Goal: Task Accomplishment & Management: Complete application form

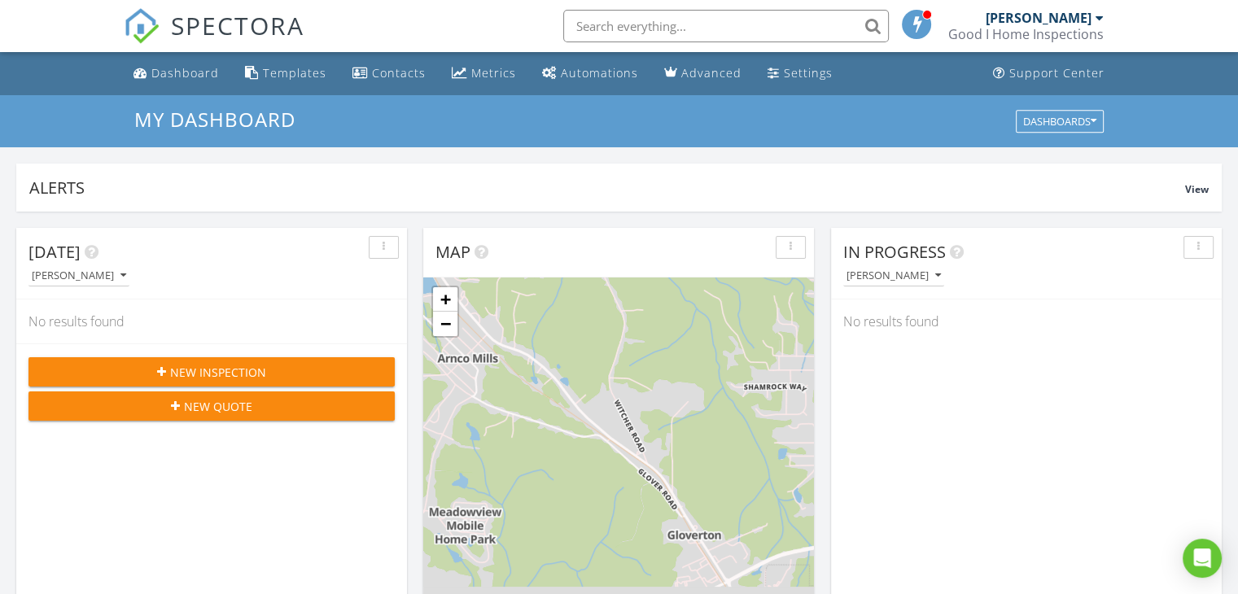
scroll to position [1507, 1264]
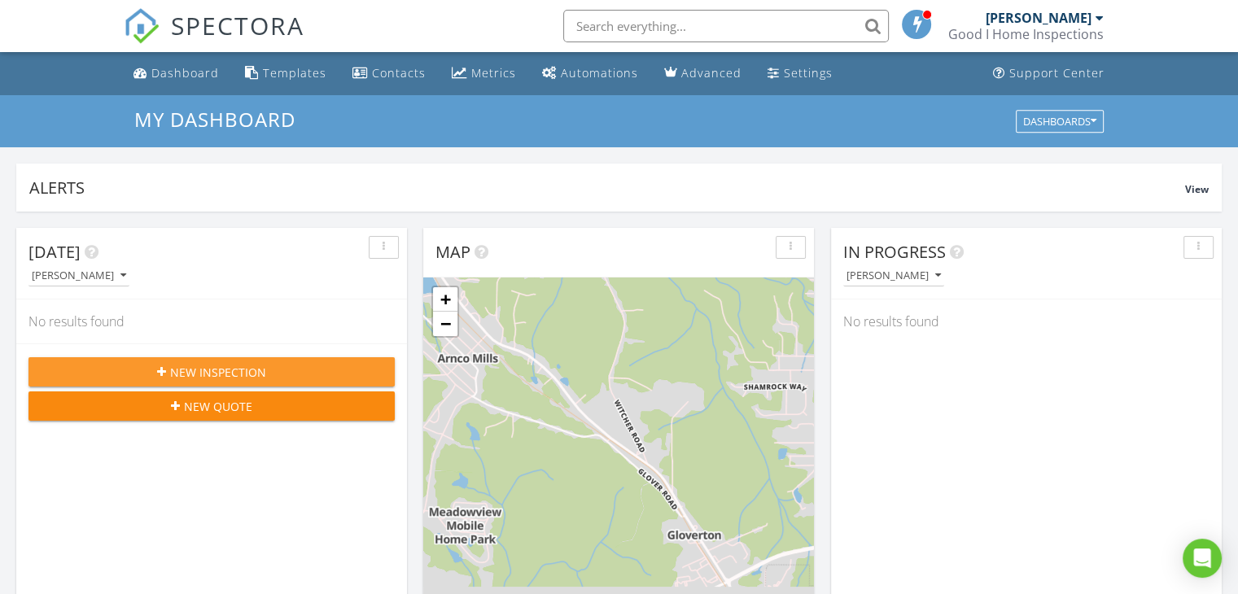
click at [242, 361] on button "New Inspection" at bounding box center [211, 371] width 366 height 29
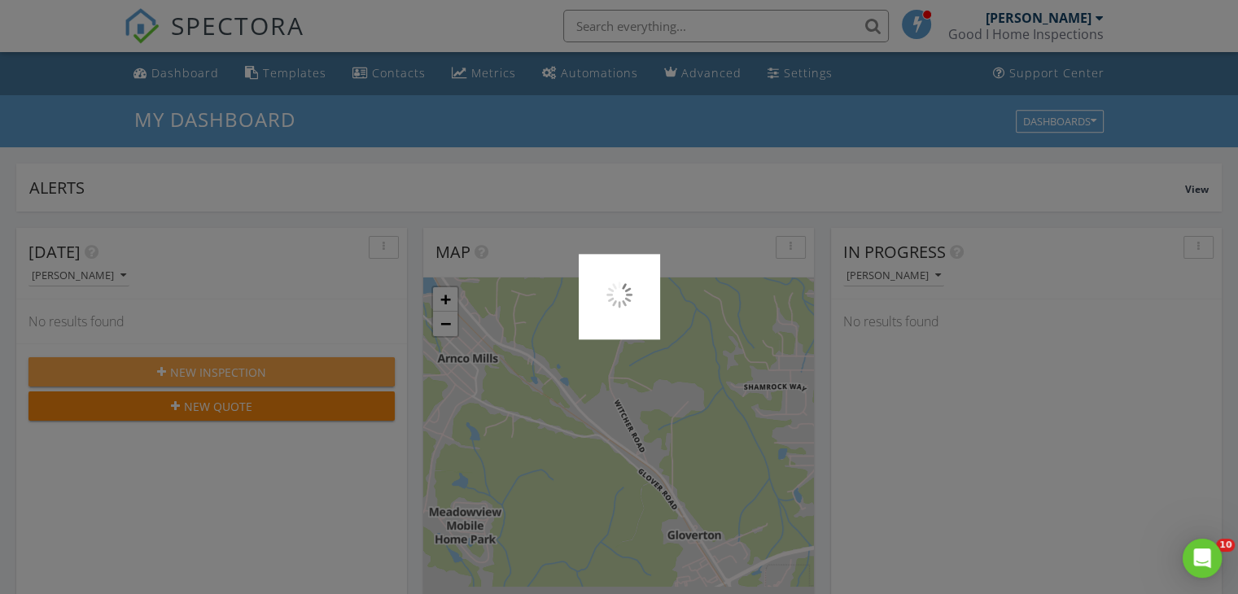
scroll to position [0, 0]
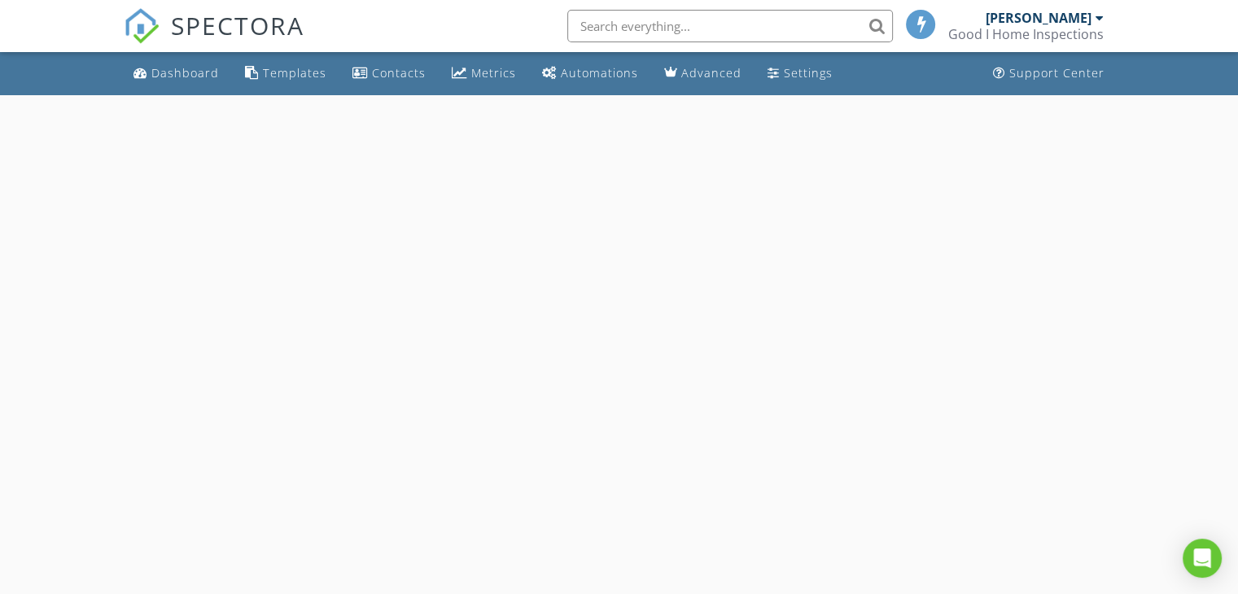
select select "7"
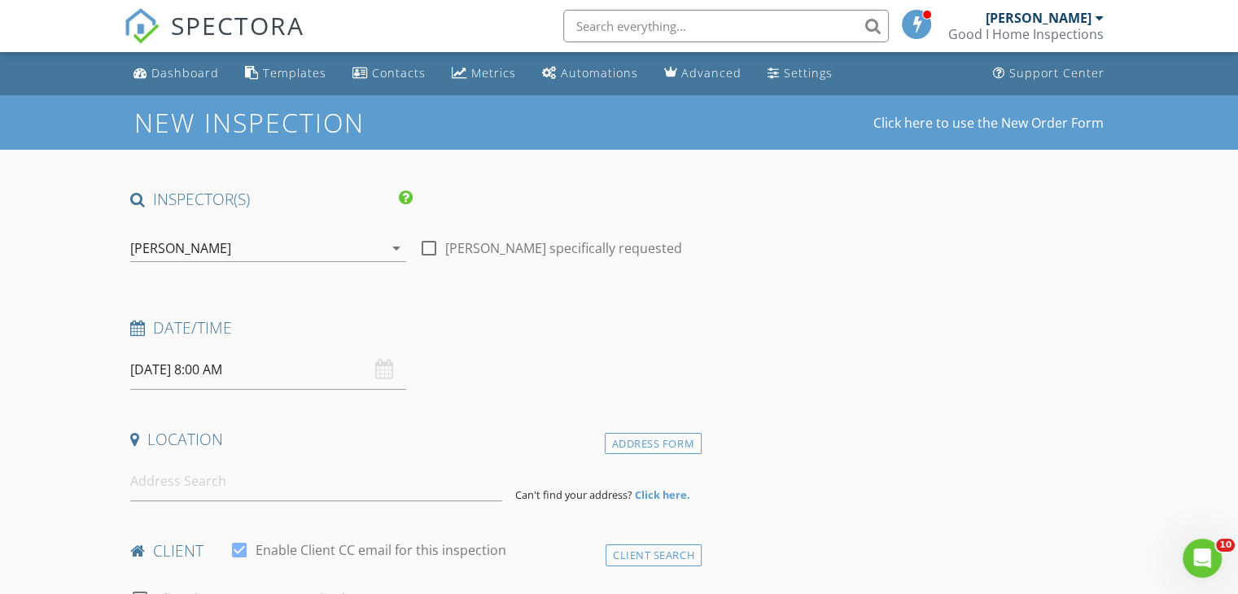
click at [424, 255] on div at bounding box center [429, 248] width 28 height 28
checkbox input "true"
click at [257, 364] on input "08/29/2025 8:00 AM" at bounding box center [268, 370] width 276 height 40
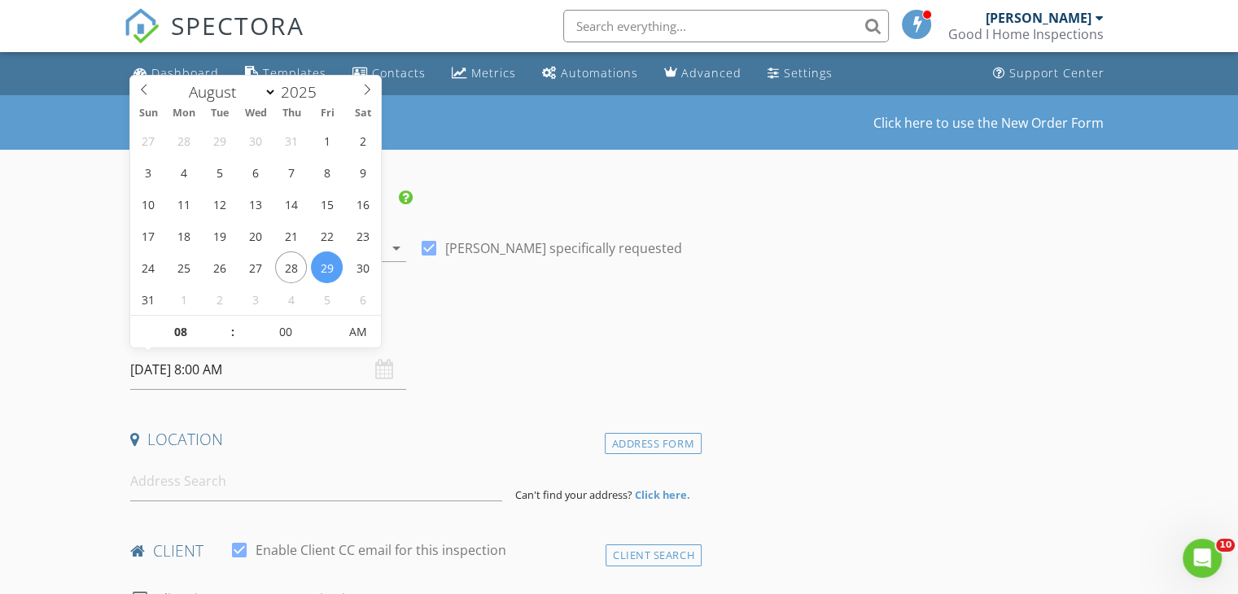
type input "09"
type input "08/29/2025 9:00 AM"
click at [225, 320] on span at bounding box center [224, 324] width 11 height 16
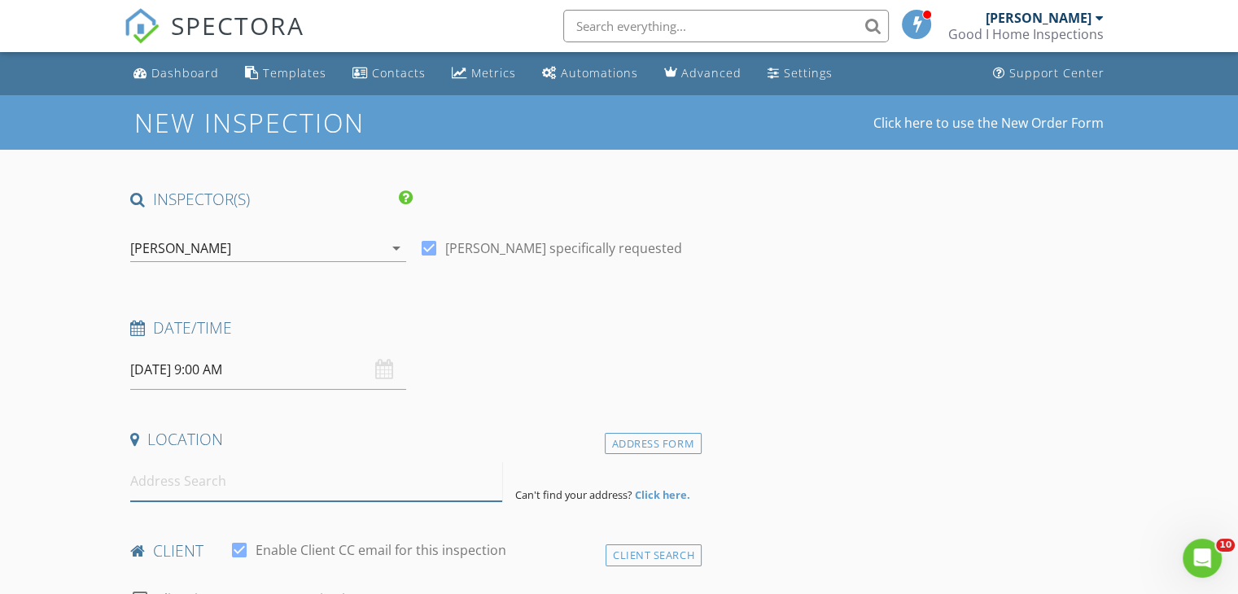
click at [303, 486] on input at bounding box center [316, 482] width 372 height 40
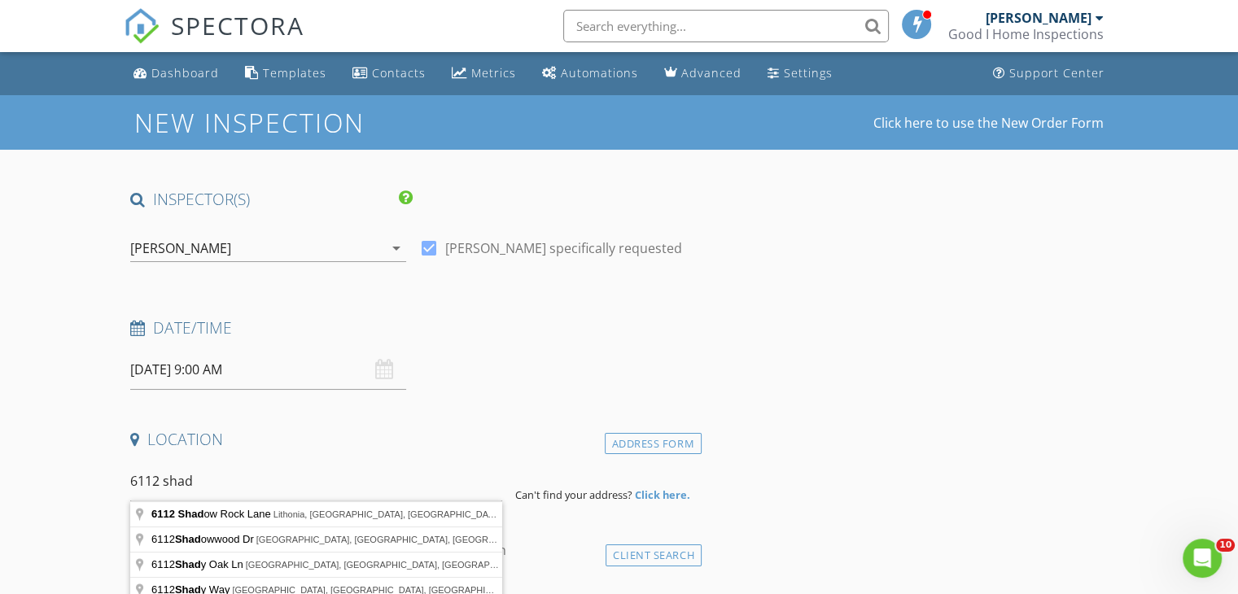
type input "6112 Shadow Rock Lane, Lithonia, GA, USA"
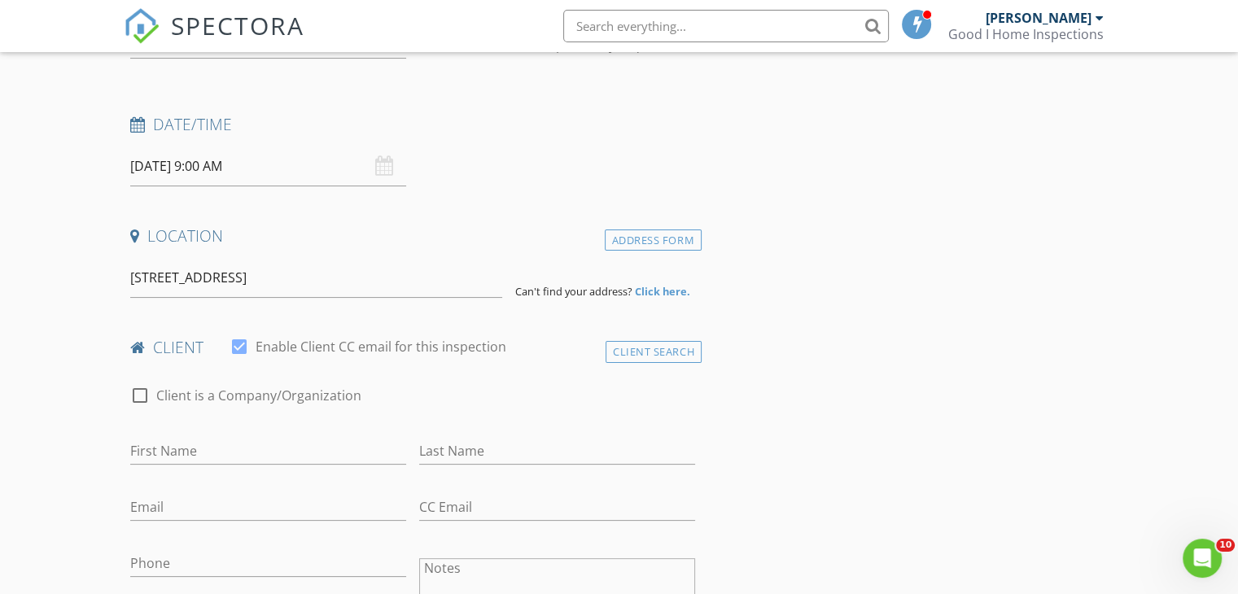
scroll to position [407, 0]
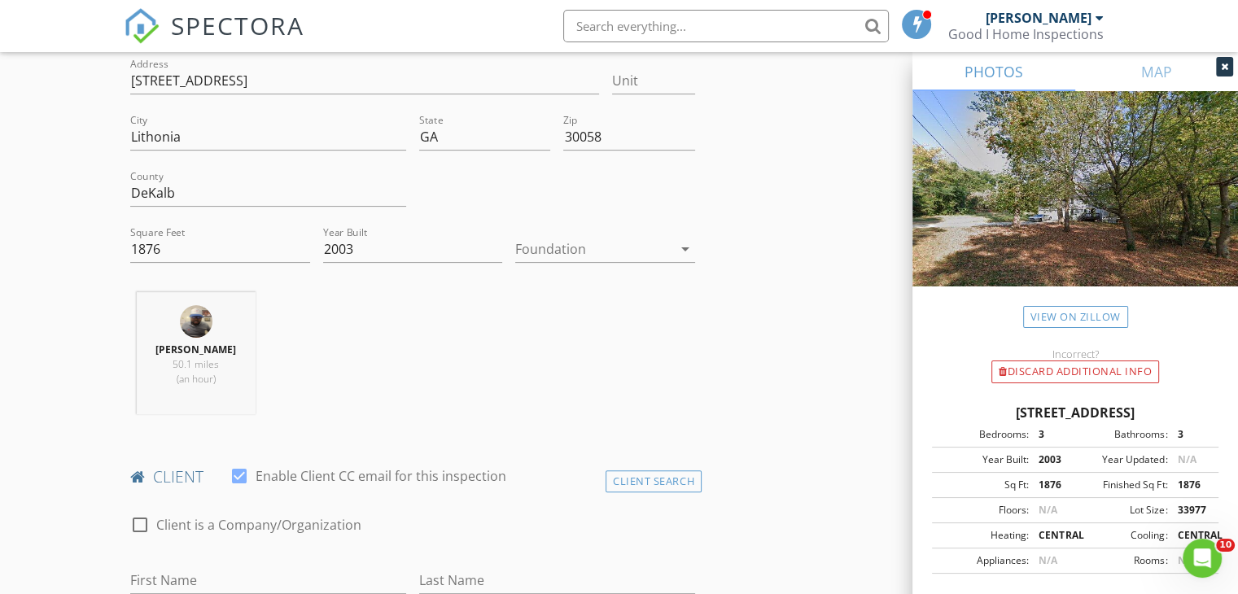
click at [531, 258] on div at bounding box center [593, 249] width 157 height 26
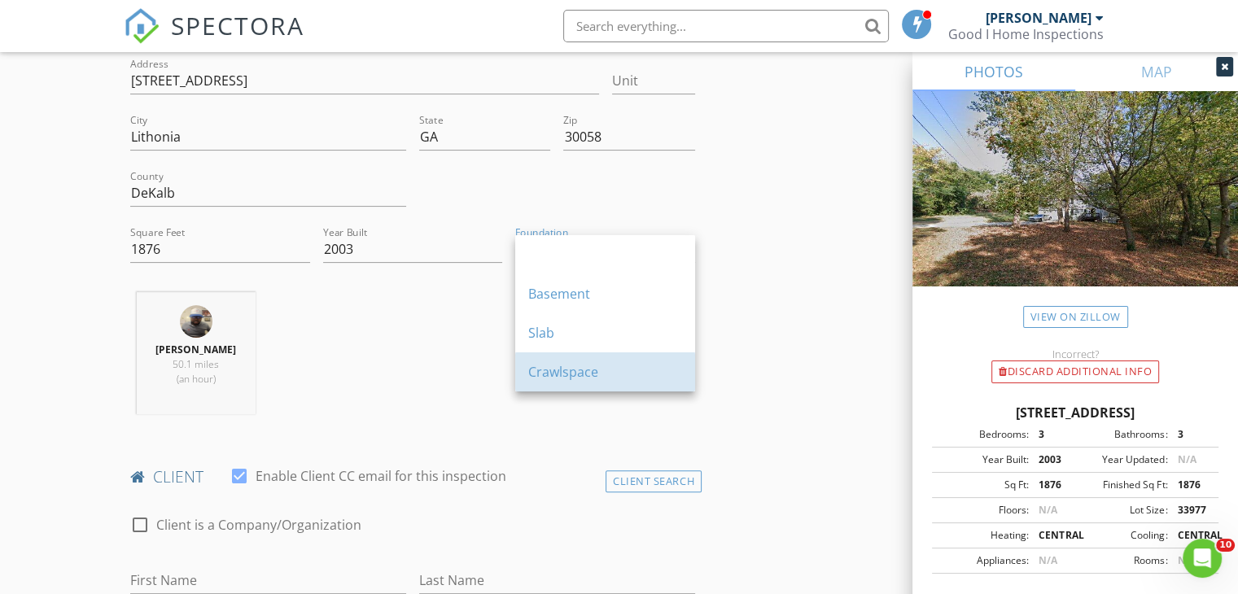
click at [555, 369] on div "Crawlspace" at bounding box center [605, 372] width 154 height 20
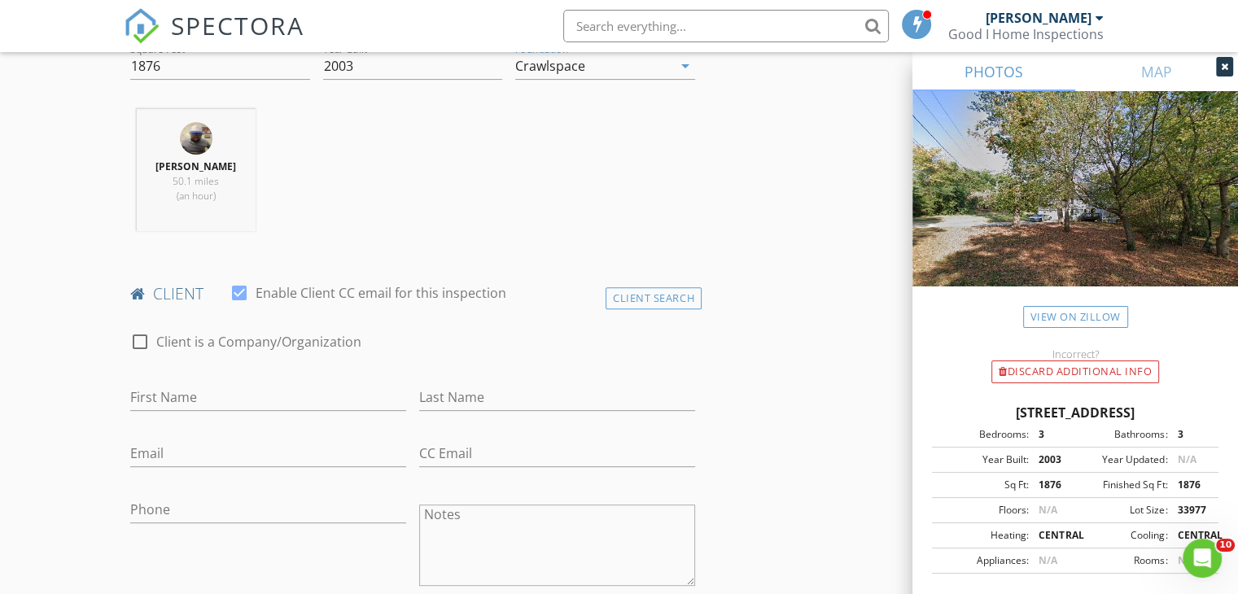
scroll to position [651, 0]
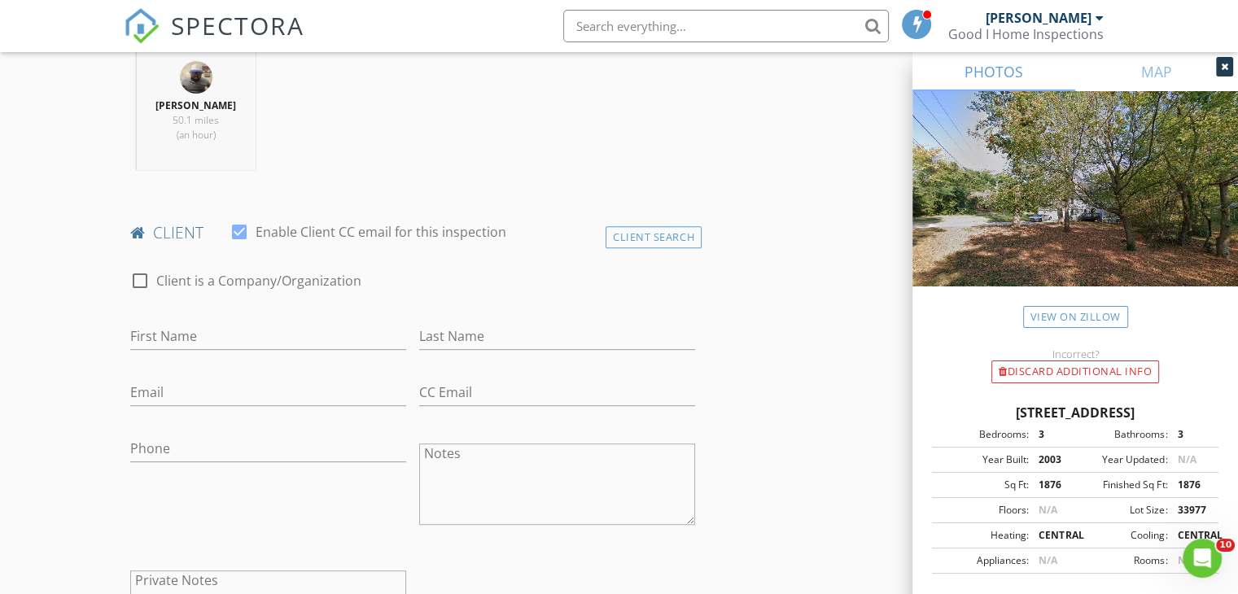
click at [615, 240] on div "Client Search" at bounding box center [654, 237] width 96 height 22
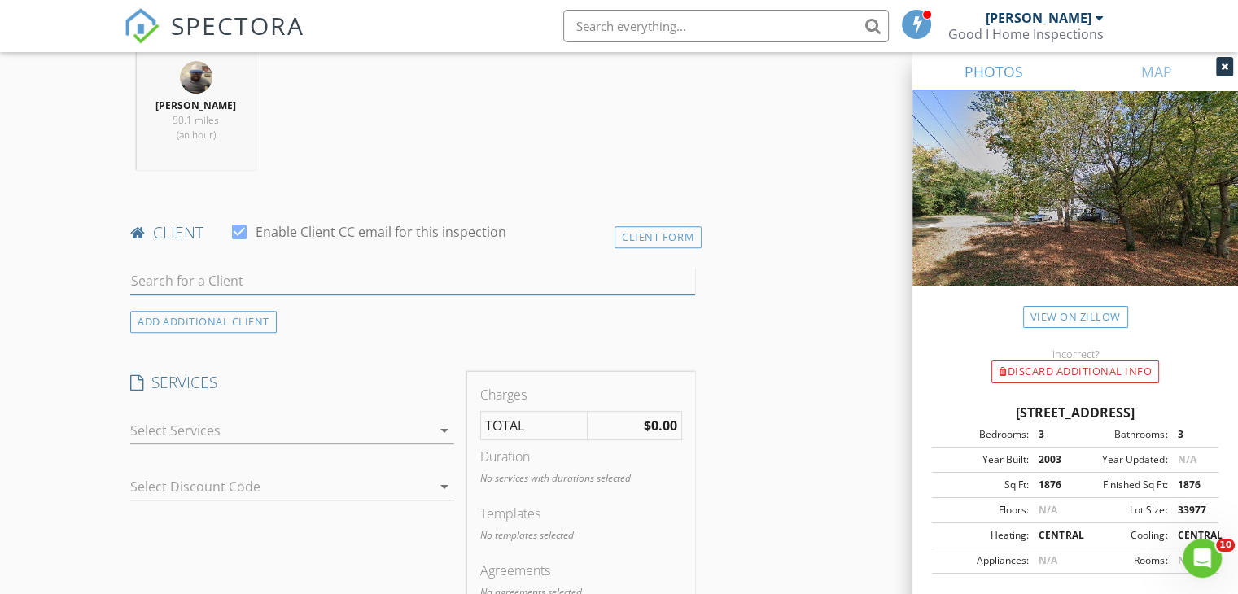
click at [331, 287] on input "text" at bounding box center [412, 281] width 565 height 27
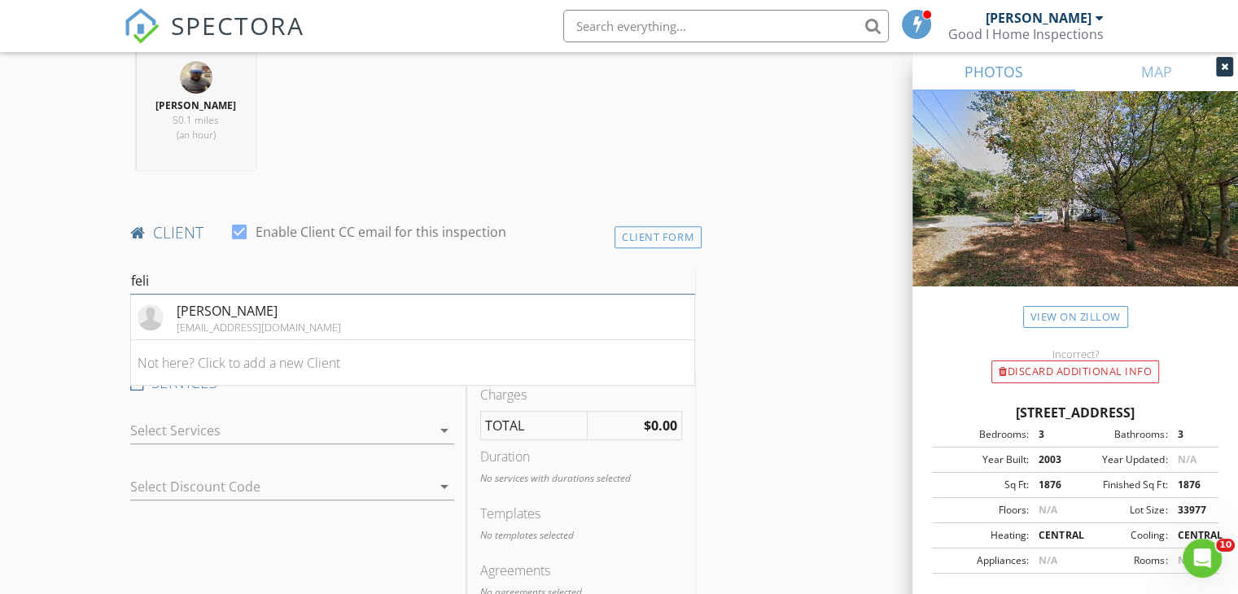
type input "feli"
click at [171, 316] on div "Felicia Thomas felicianikole@gmail.com" at bounding box center [240, 317] width 204 height 33
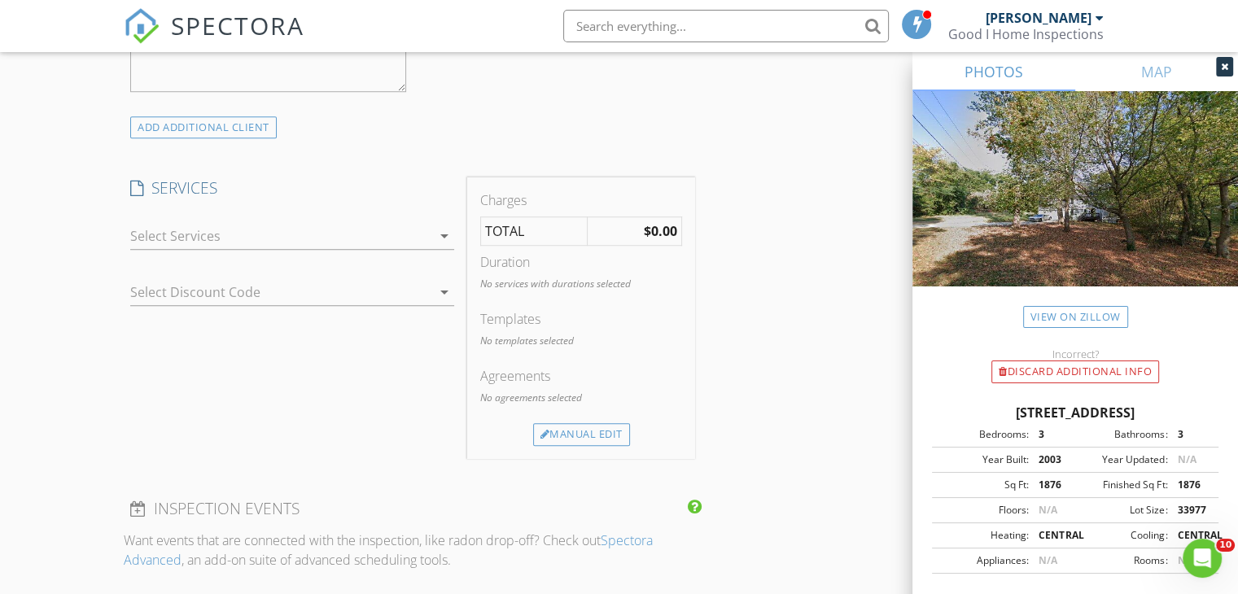
scroll to position [1221, 0]
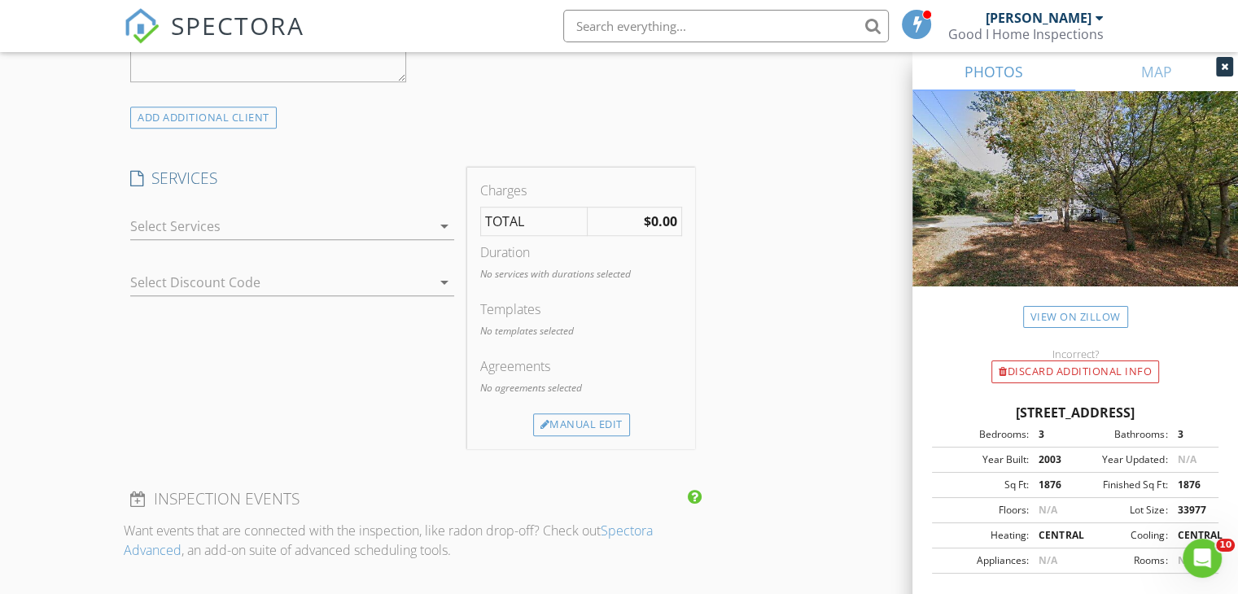
click at [322, 237] on div at bounding box center [280, 226] width 301 height 26
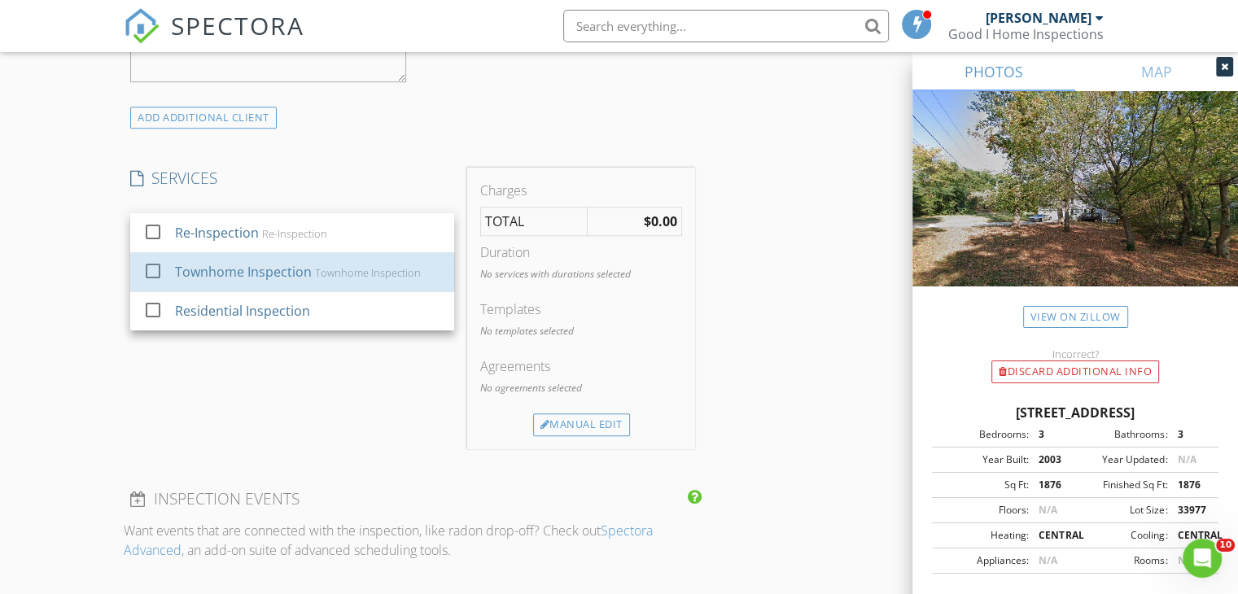
click at [286, 273] on div "Townhome Inspection" at bounding box center [243, 272] width 137 height 20
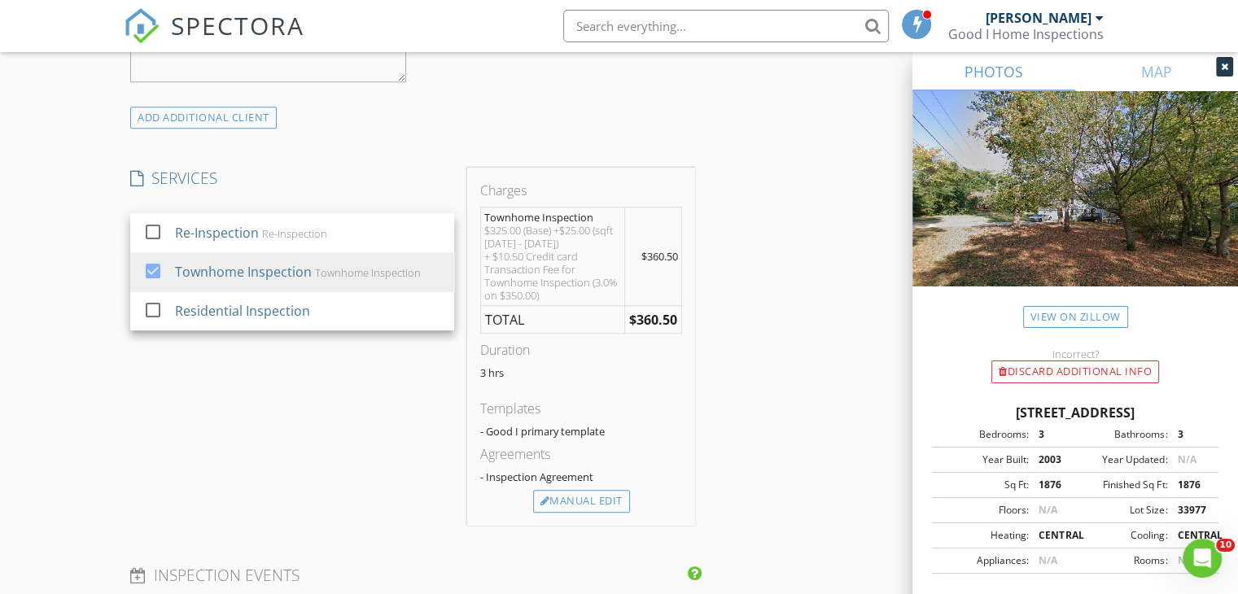
click at [153, 271] on div at bounding box center [153, 271] width 28 height 28
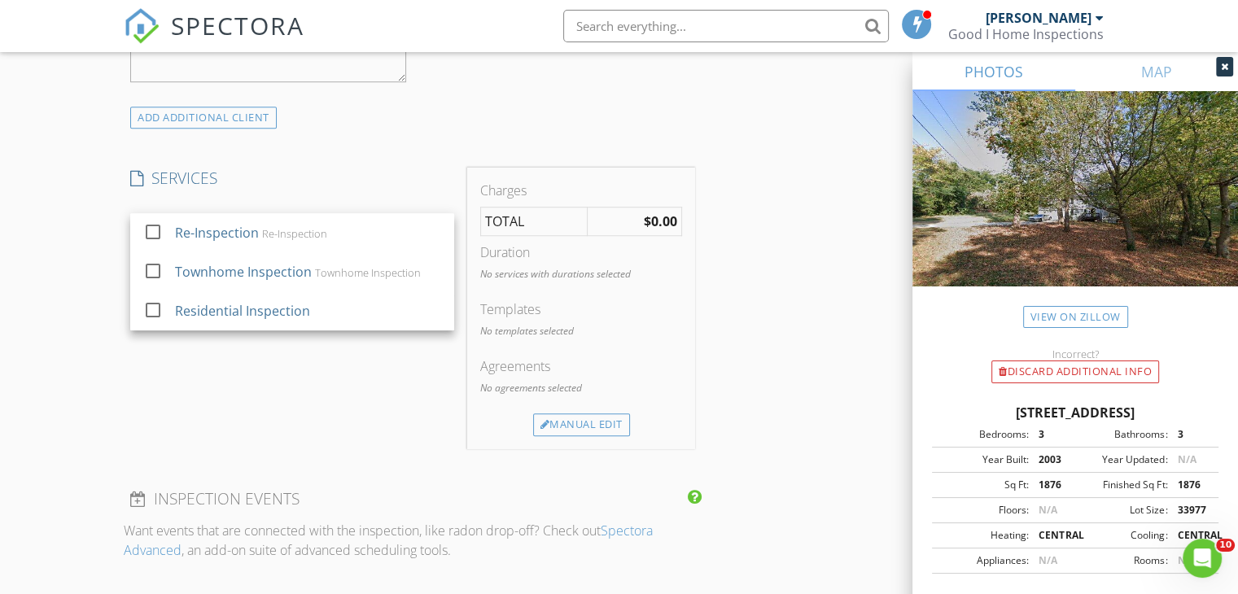
click at [156, 307] on div at bounding box center [153, 310] width 28 height 28
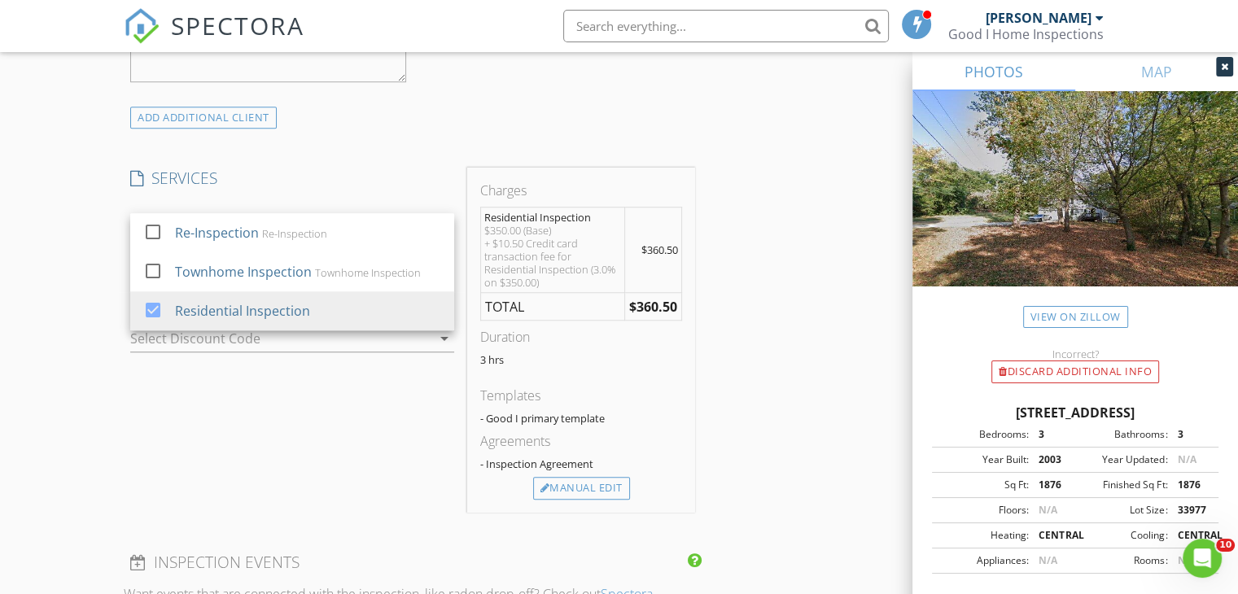
click at [163, 382] on div "SERVICES check_box_outline_blank Re-Inspection Re-Inspection check_box_outline_…" at bounding box center [292, 340] width 337 height 345
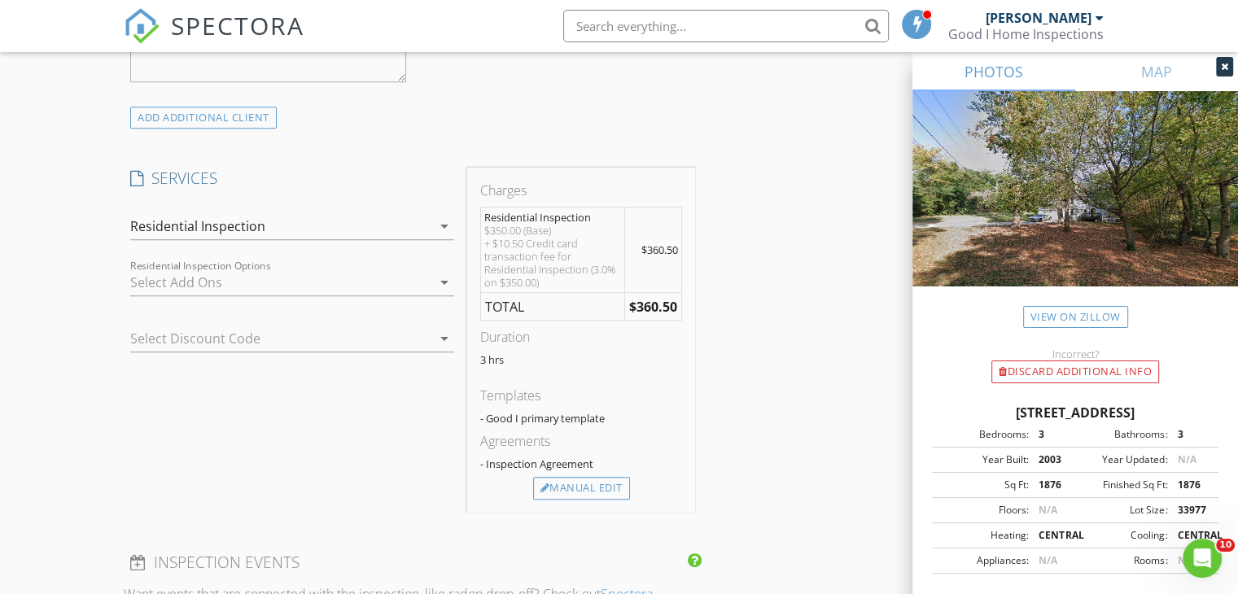
click at [182, 285] on div at bounding box center [280, 282] width 301 height 26
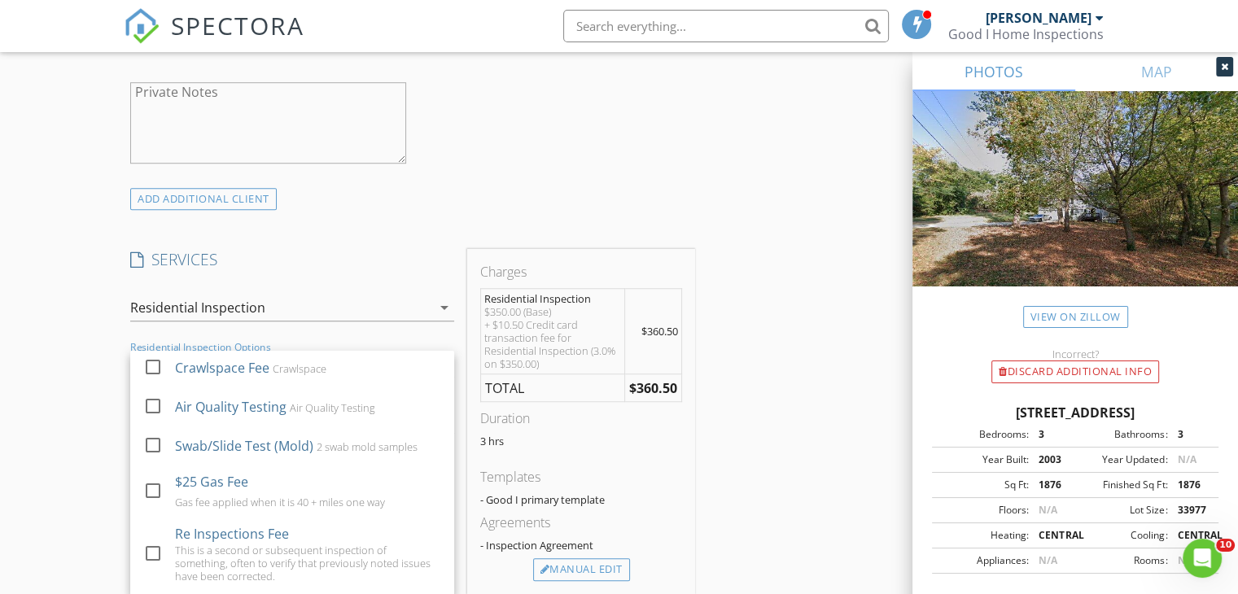
scroll to position [0, 0]
click at [379, 245] on div "INSPECTOR(S) check_box Jannard Cheeks PRIMARY Jannard Cheeks arrow_drop_down ch…" at bounding box center [413, 431] width 578 height 2765
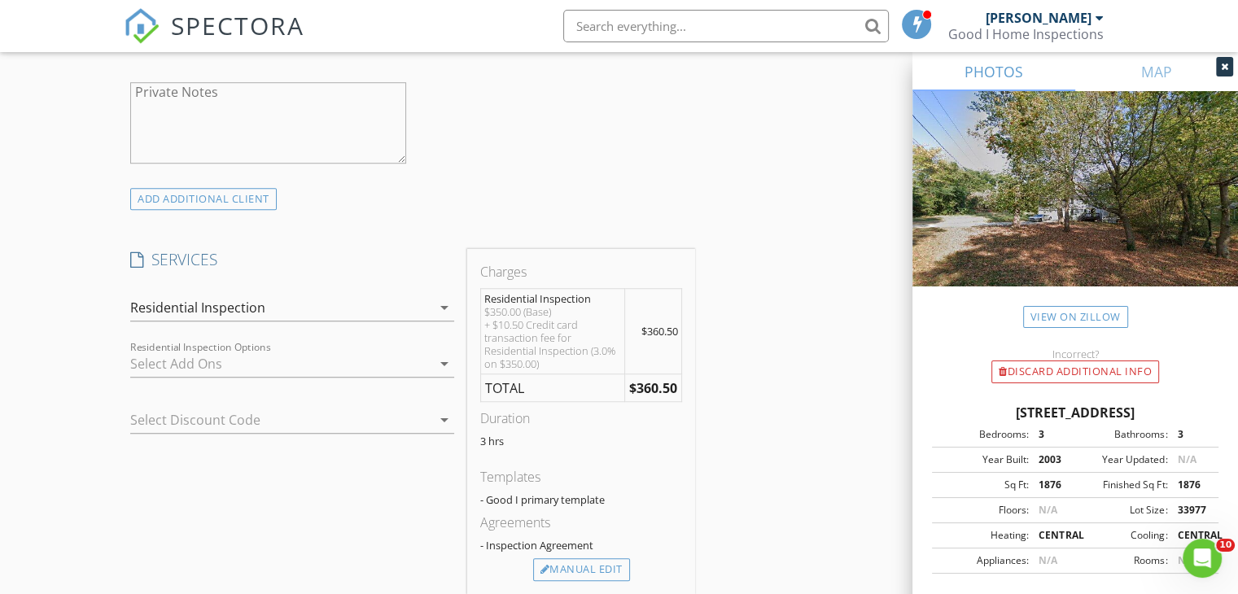
click at [352, 299] on div "Residential Inspection" at bounding box center [280, 308] width 301 height 26
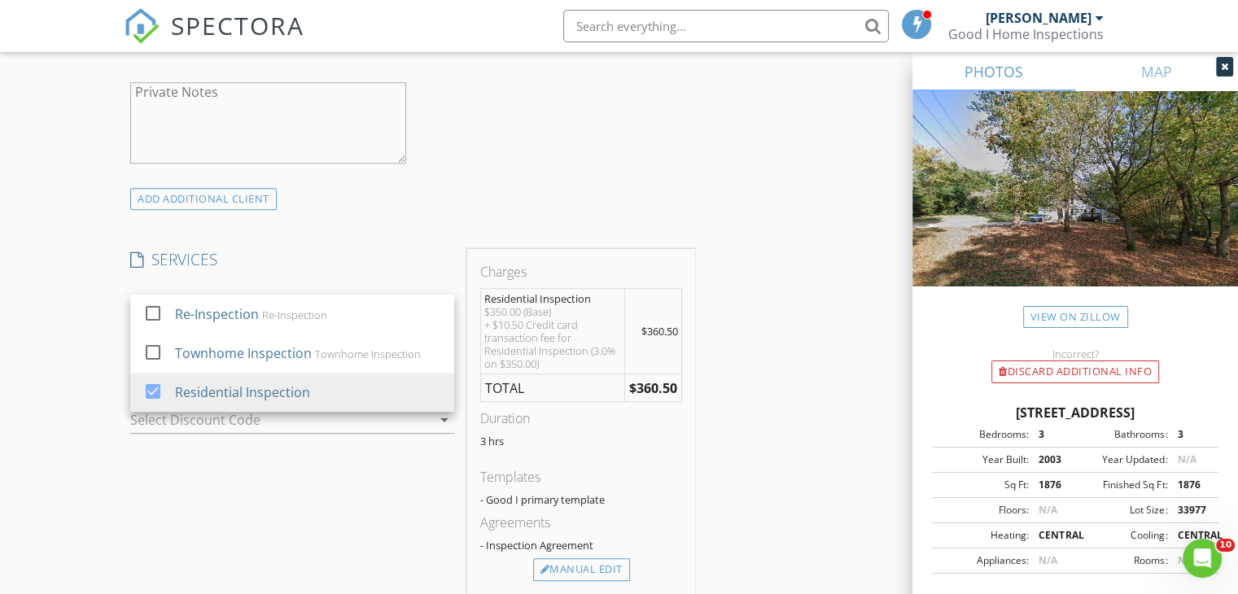
click at [156, 392] on div at bounding box center [153, 392] width 28 height 28
checkbox input "false"
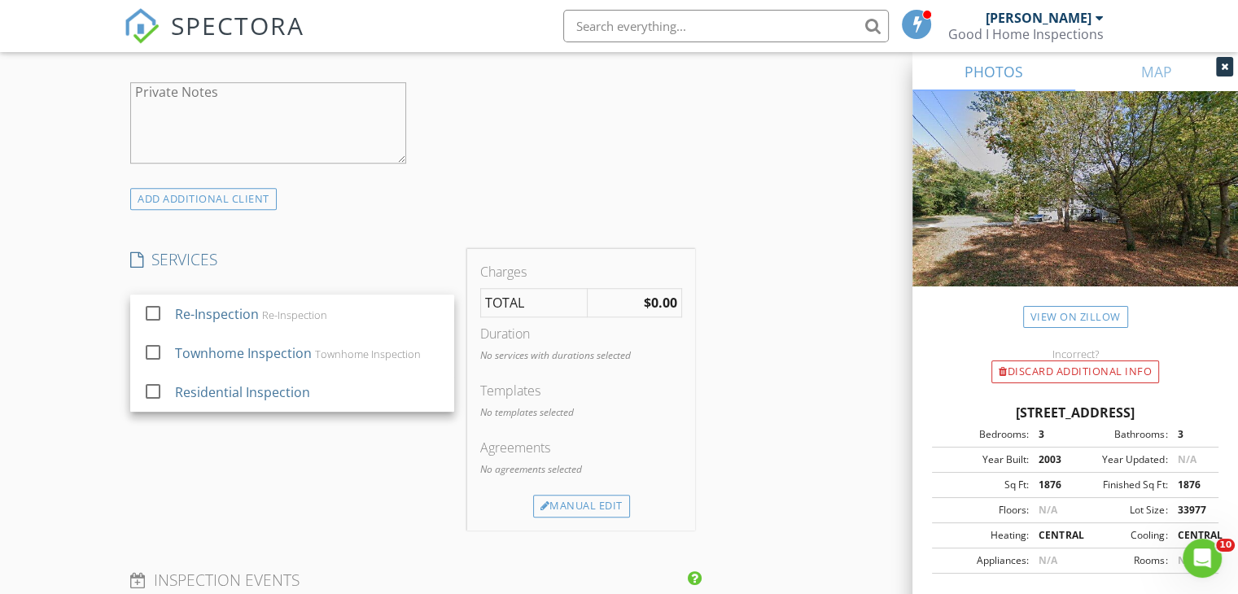
click at [157, 313] on div at bounding box center [153, 314] width 28 height 28
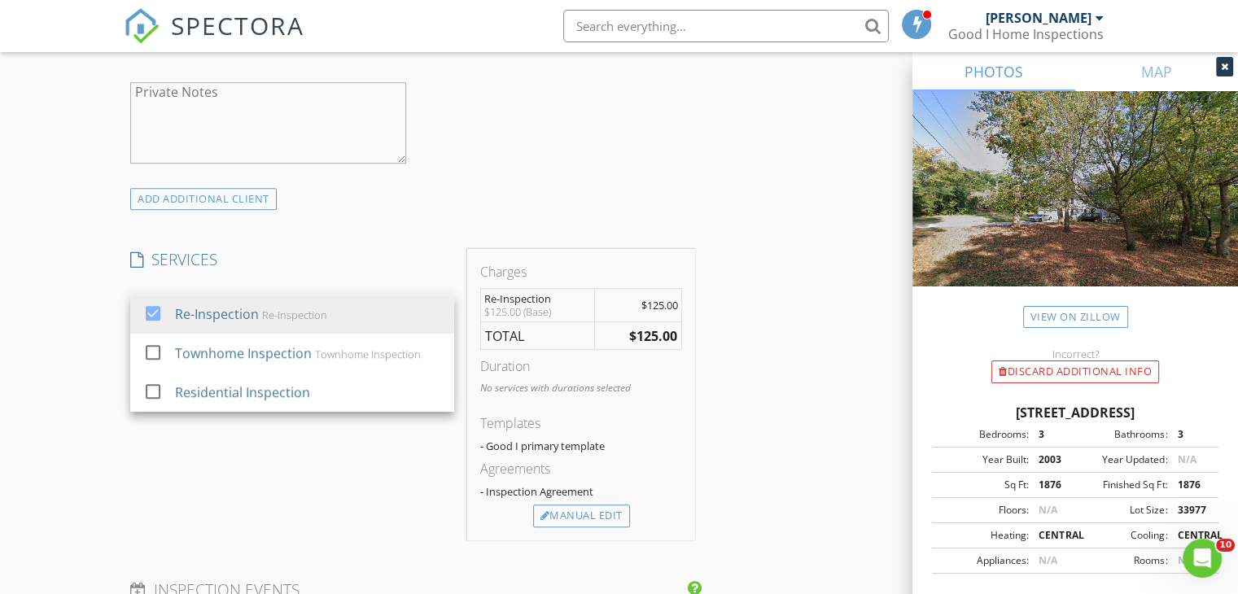
click at [318, 243] on div "INSPECTOR(S) check_box Jannard Cheeks PRIMARY Jannard Cheeks arrow_drop_down ch…" at bounding box center [413, 404] width 578 height 2711
